Goal: Obtain resource: Obtain resource

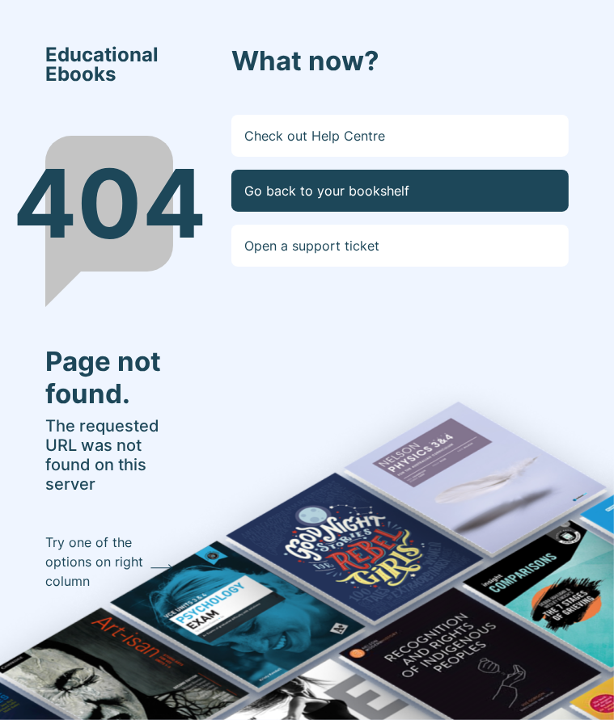
click at [268, 200] on link "Go back to your bookshelf" at bounding box center [399, 191] width 337 height 42
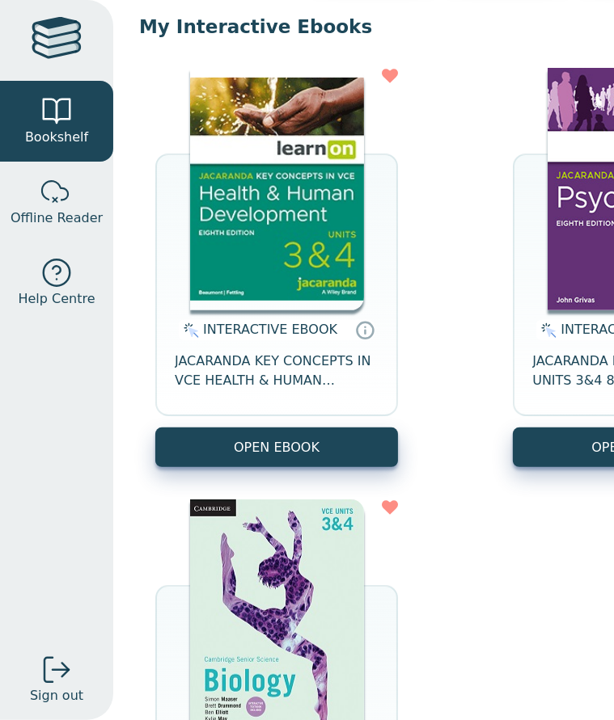
scroll to position [155, 0]
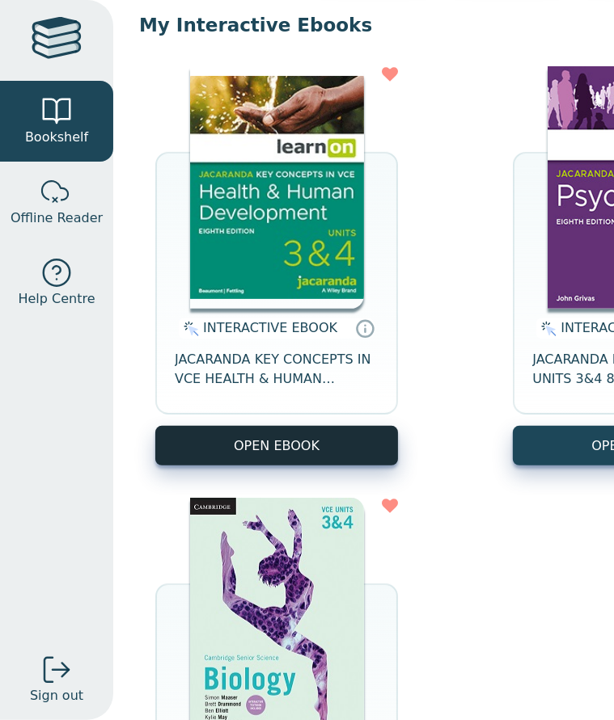
click at [289, 462] on button "OPEN EBOOK" at bounding box center [276, 446] width 243 height 40
